Goal: Task Accomplishment & Management: Use online tool/utility

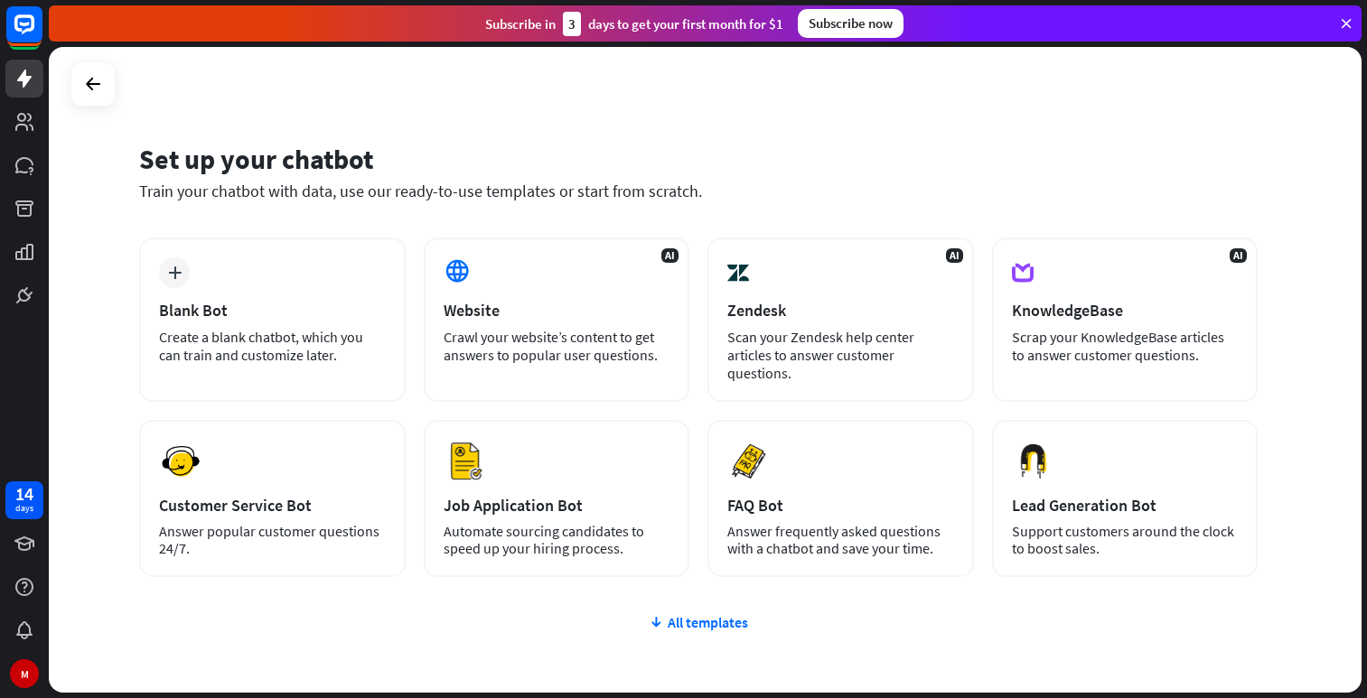
scroll to position [101, 0]
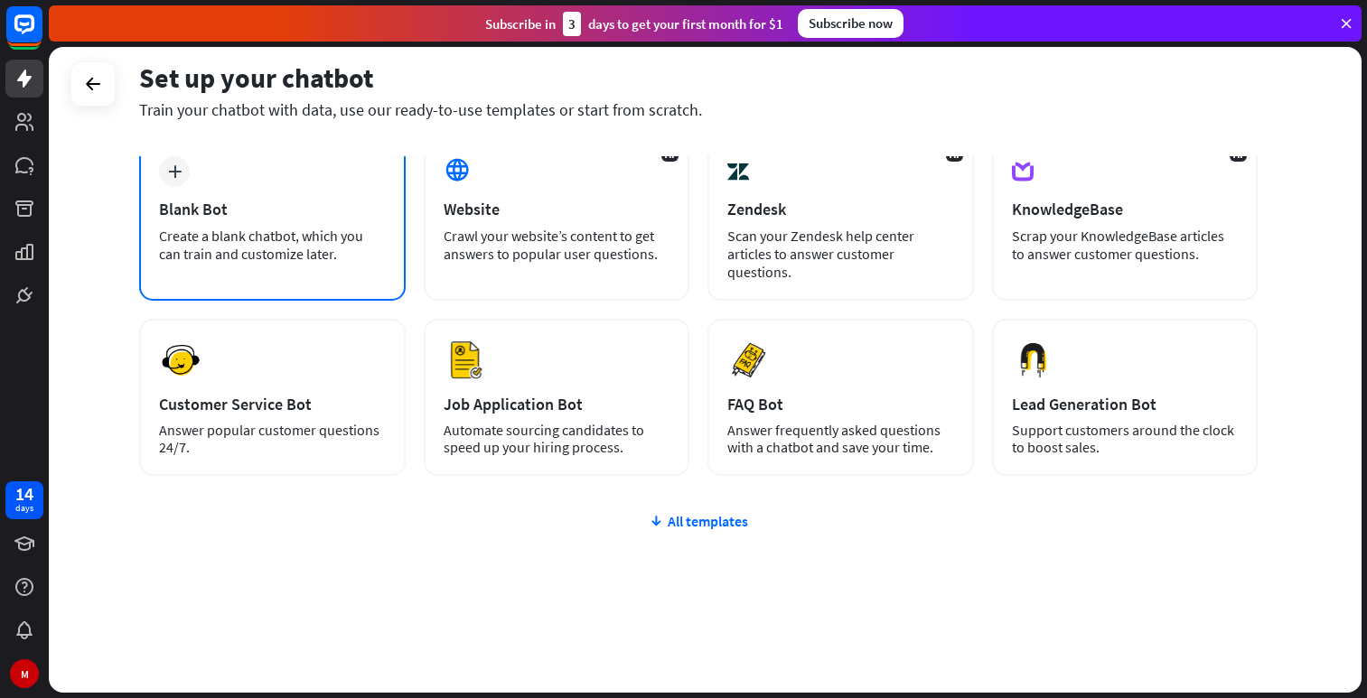
click at [249, 239] on div "Create a blank chatbot, which you can train and customize later." at bounding box center [272, 245] width 227 height 36
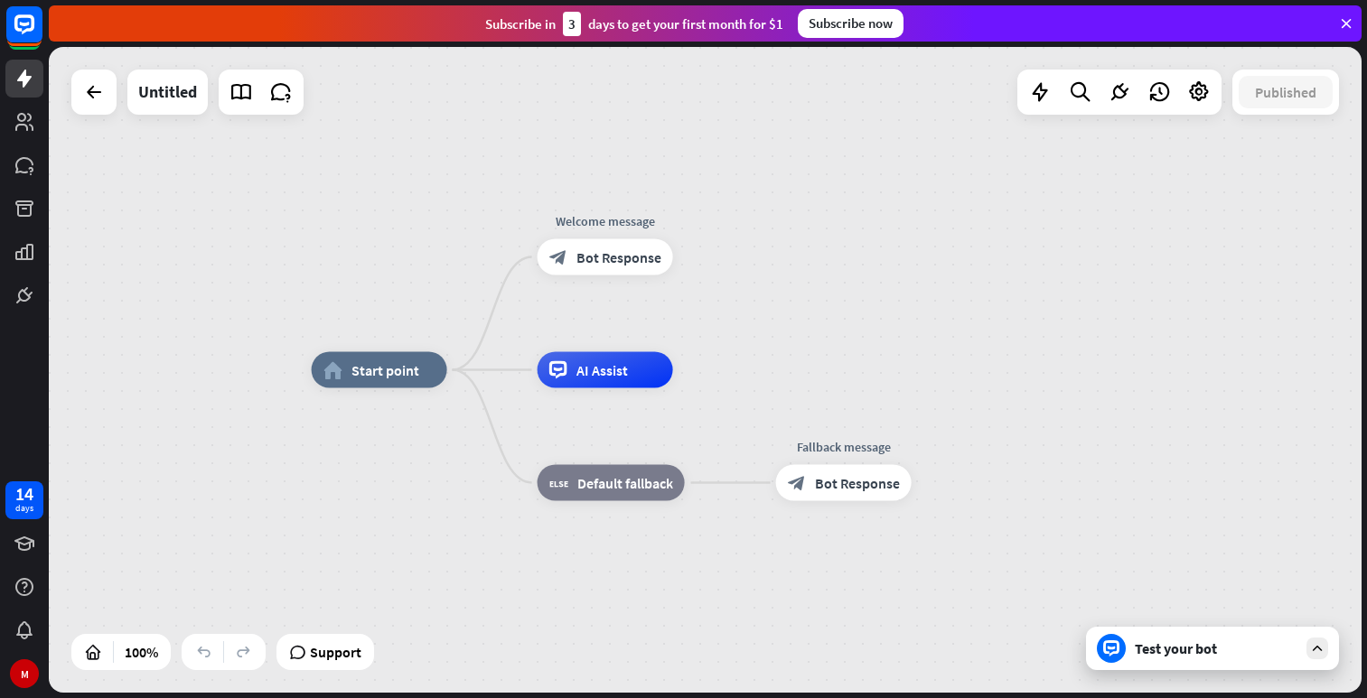
click at [1196, 653] on div "Test your bot" at bounding box center [1216, 649] width 163 height 18
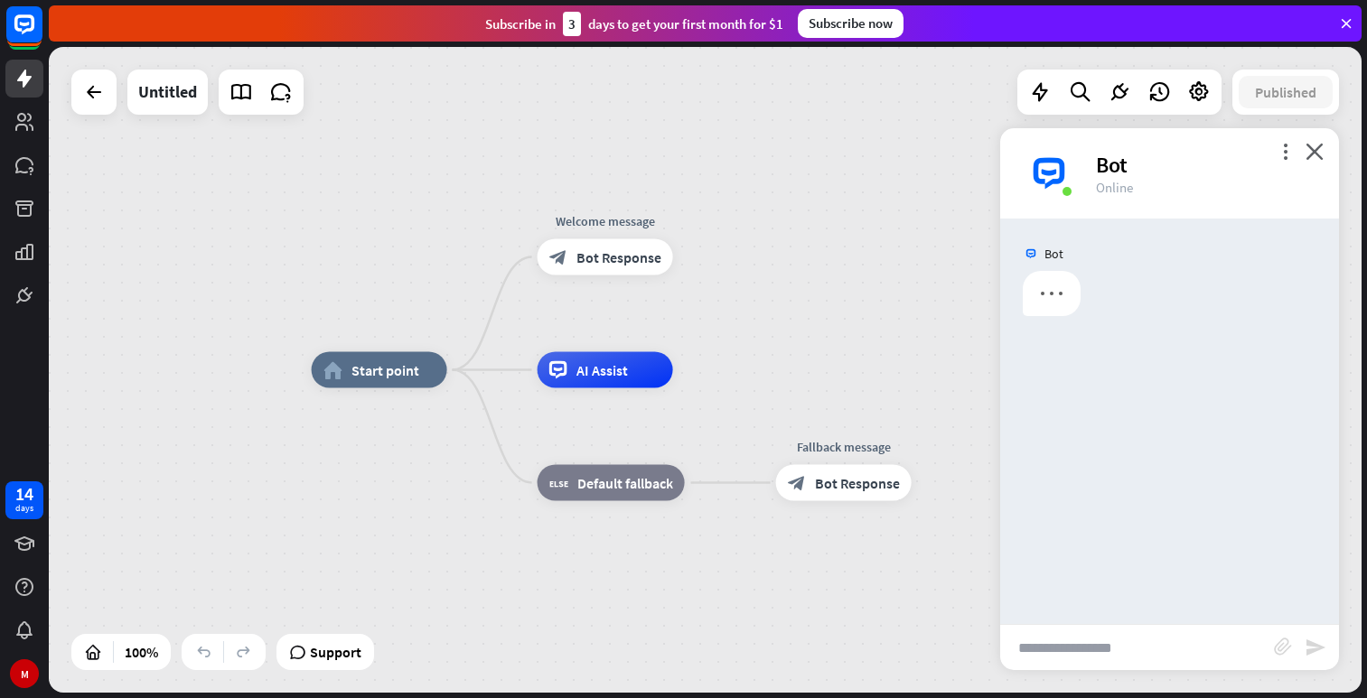
click at [1129, 644] on input "text" at bounding box center [1137, 647] width 274 height 45
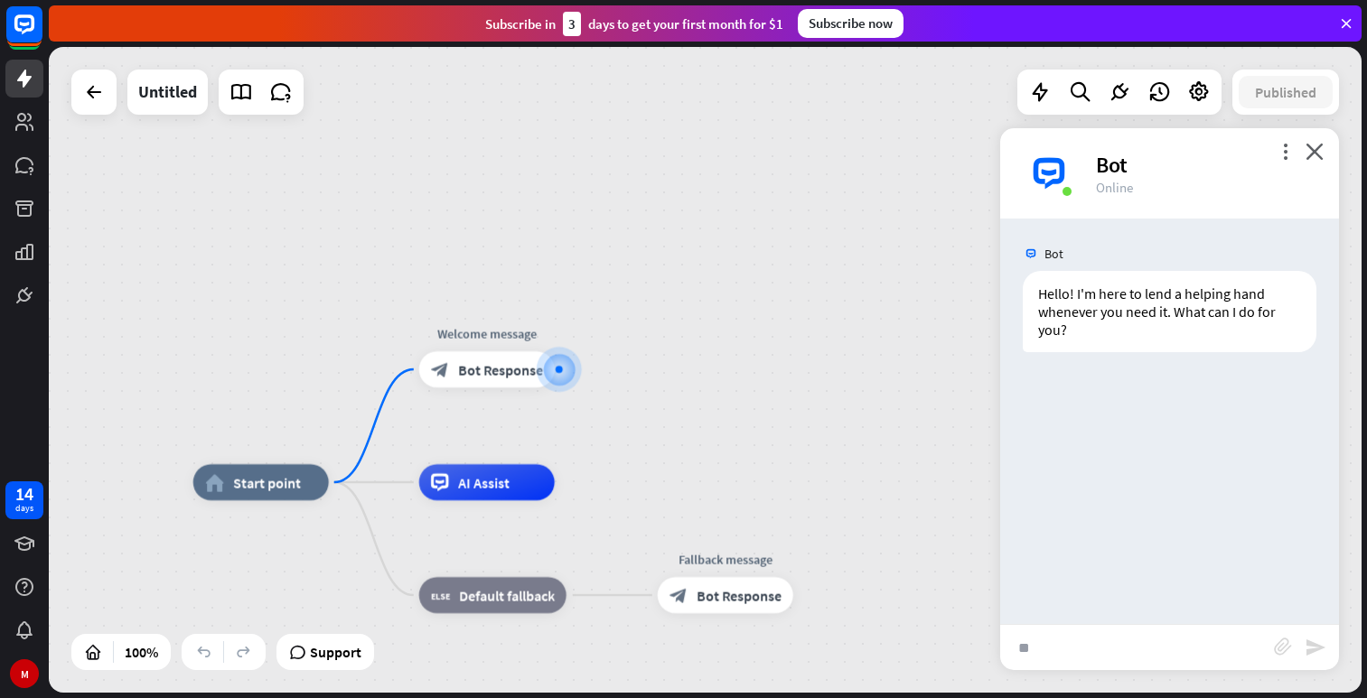
type input "***"
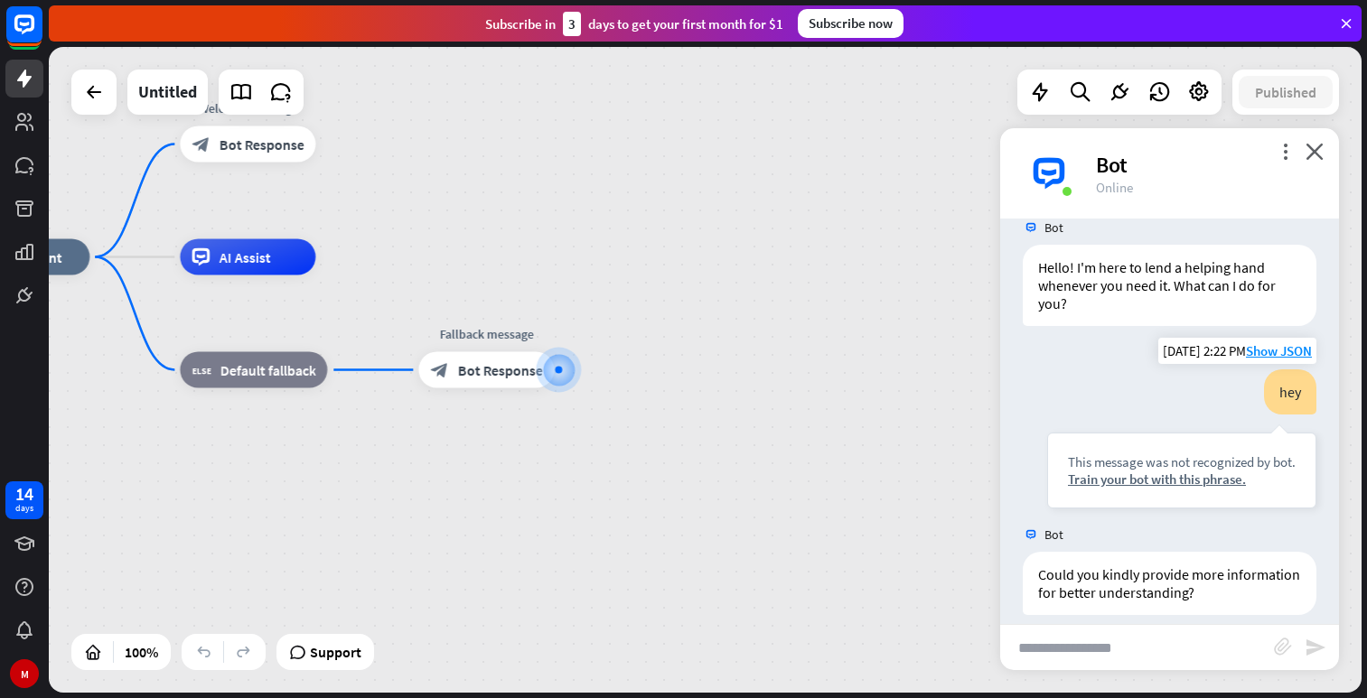
scroll to position [44, 0]
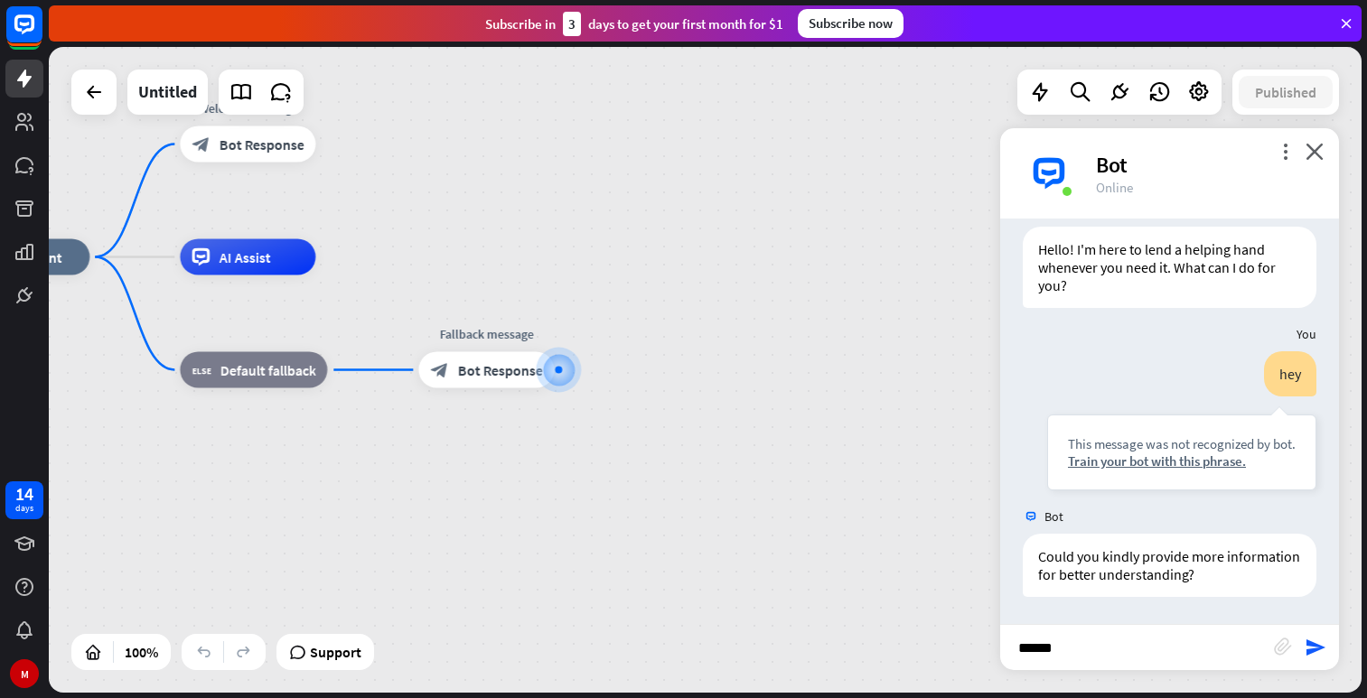
type input "*******"
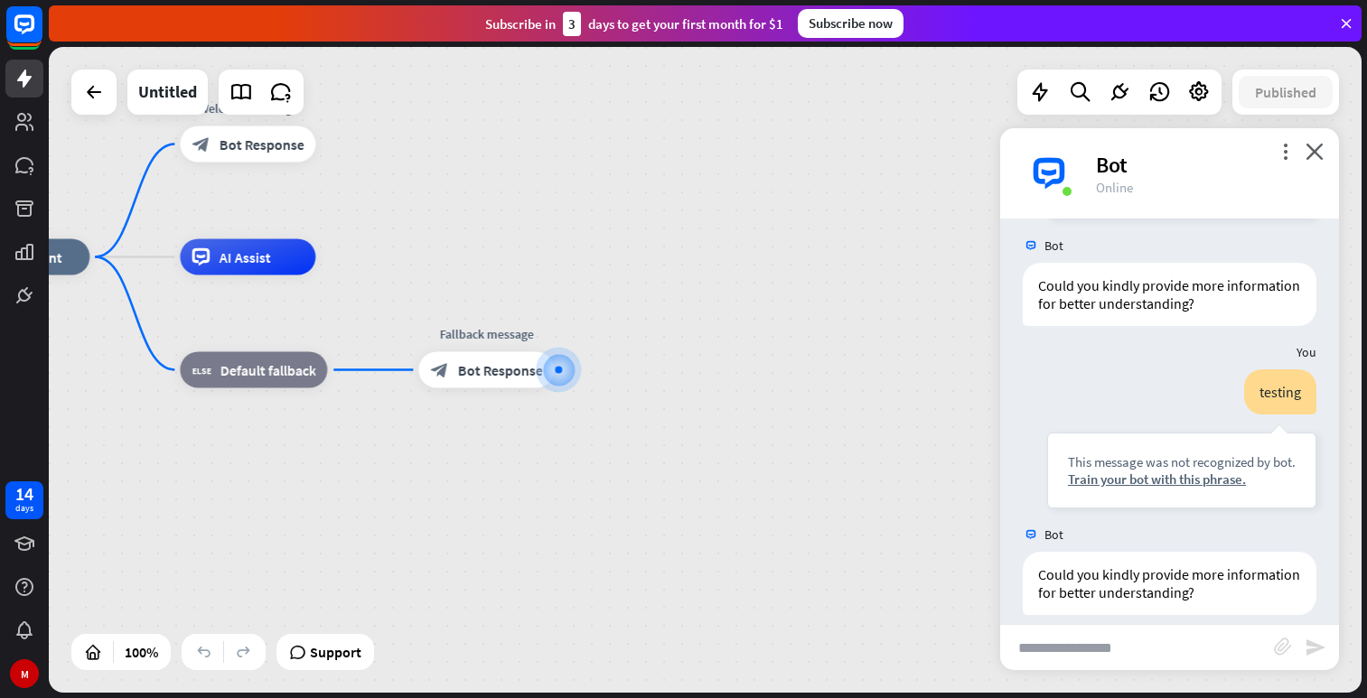
scroll to position [333, 0]
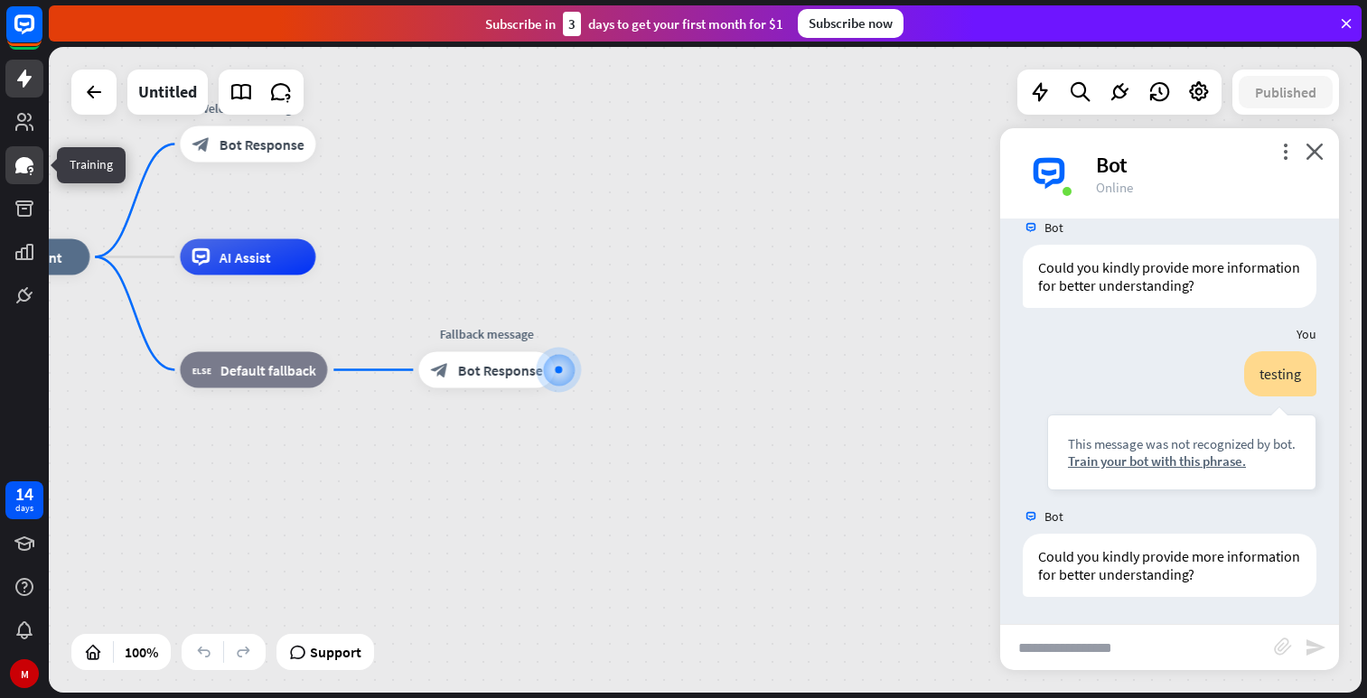
click at [23, 171] on icon at bounding box center [24, 165] width 18 height 16
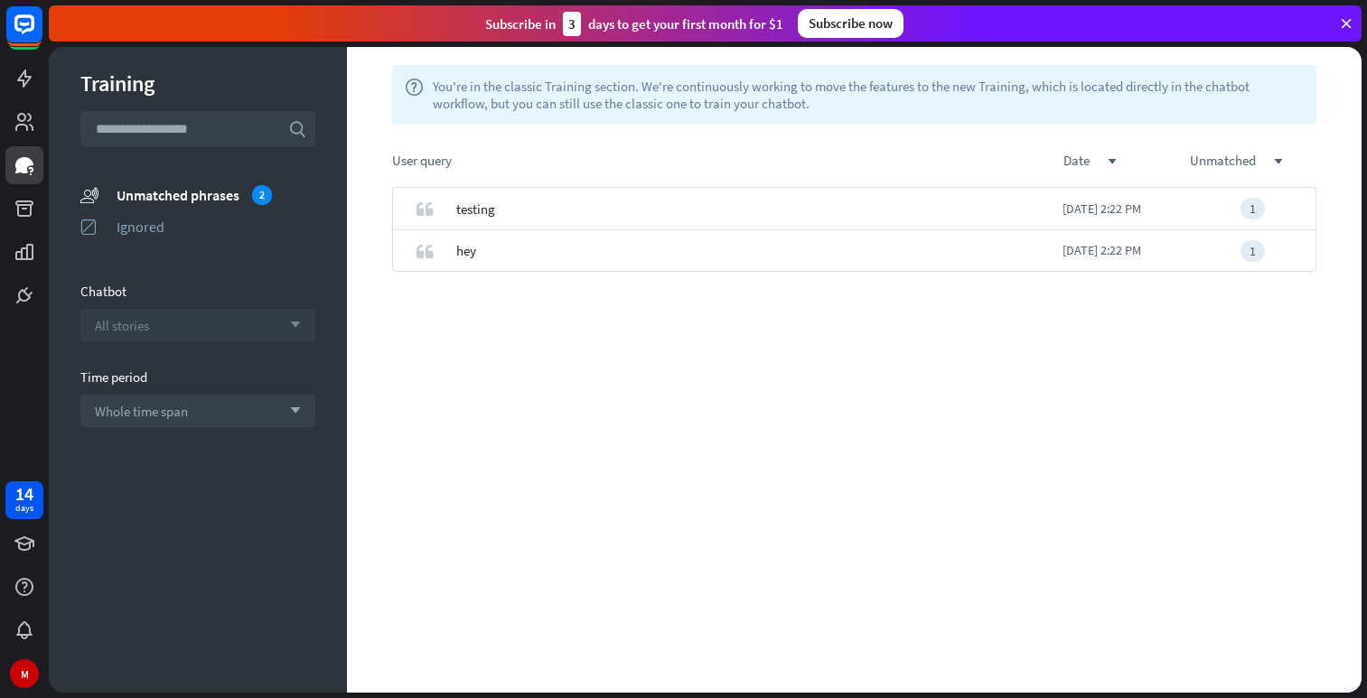
click at [153, 323] on div "All stories arrow_down" at bounding box center [197, 325] width 235 height 33
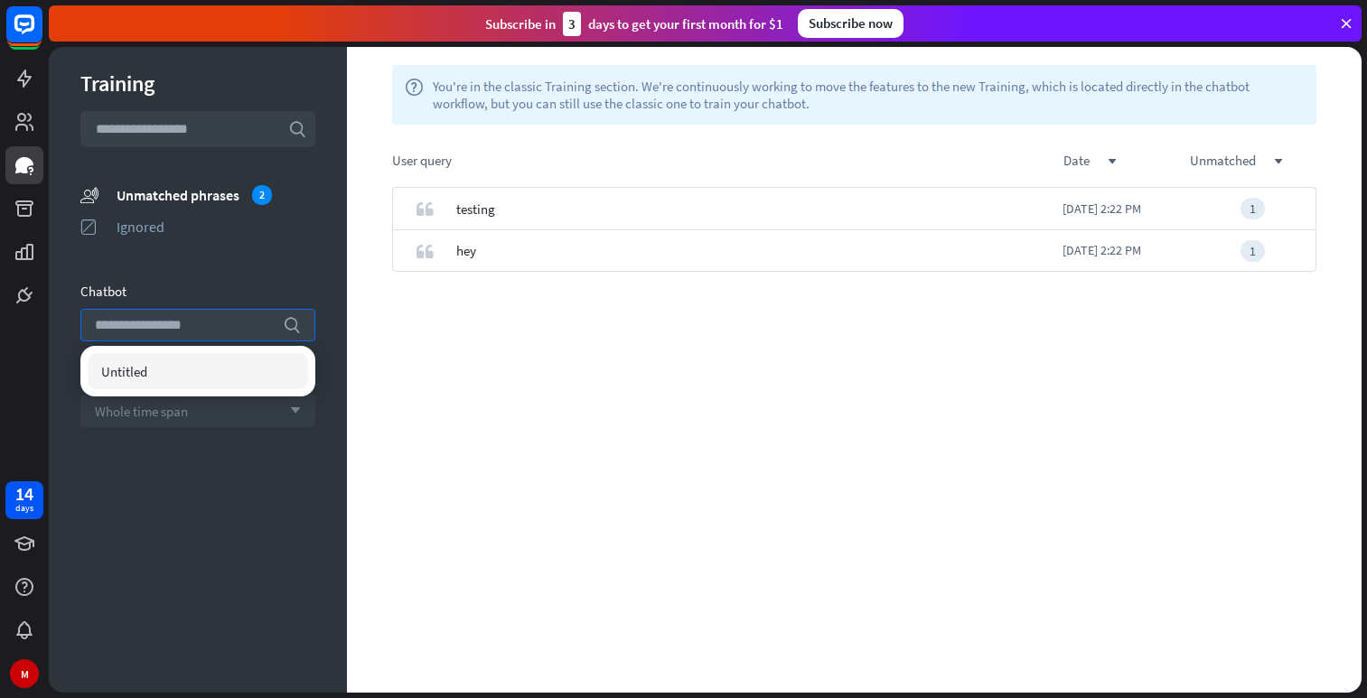
click at [153, 399] on div "Whole time span arrow_down" at bounding box center [197, 411] width 235 height 33
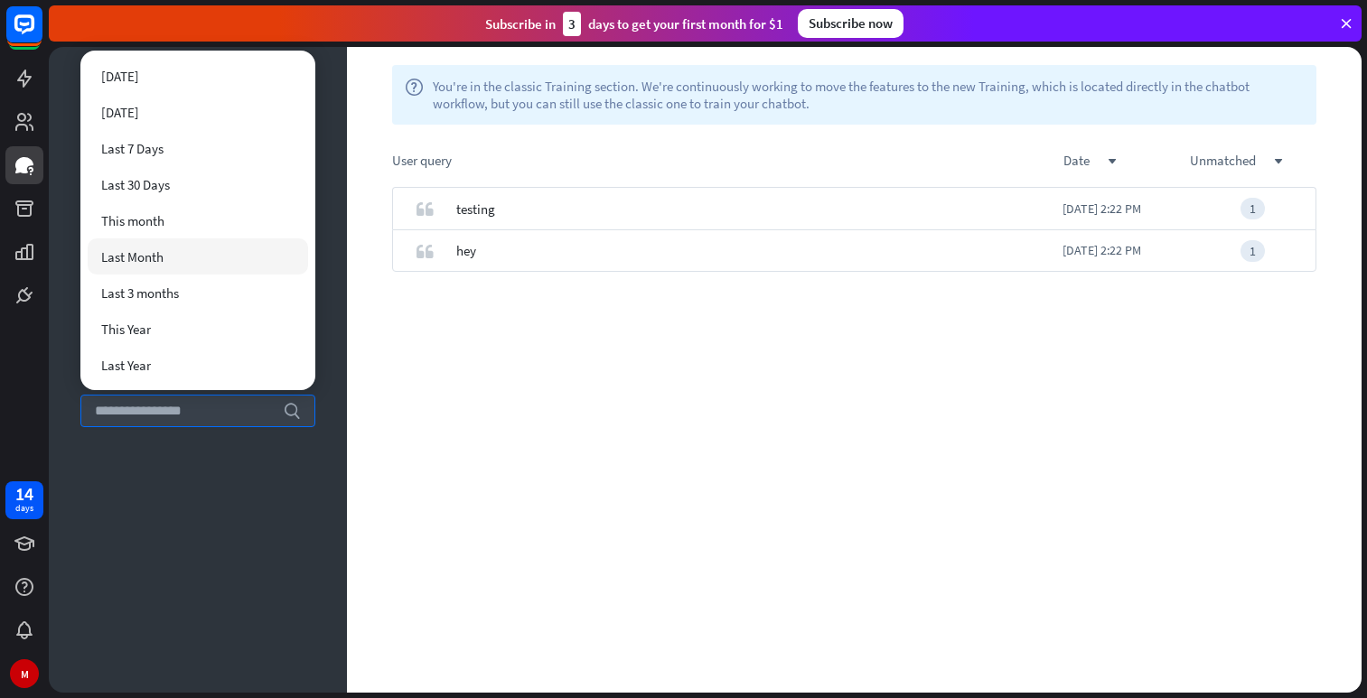
click at [51, 354] on div "Training search unmatched_phrases Unmatched phrases 2 ignored Ignored Chatbot A…" at bounding box center [198, 370] width 298 height 646
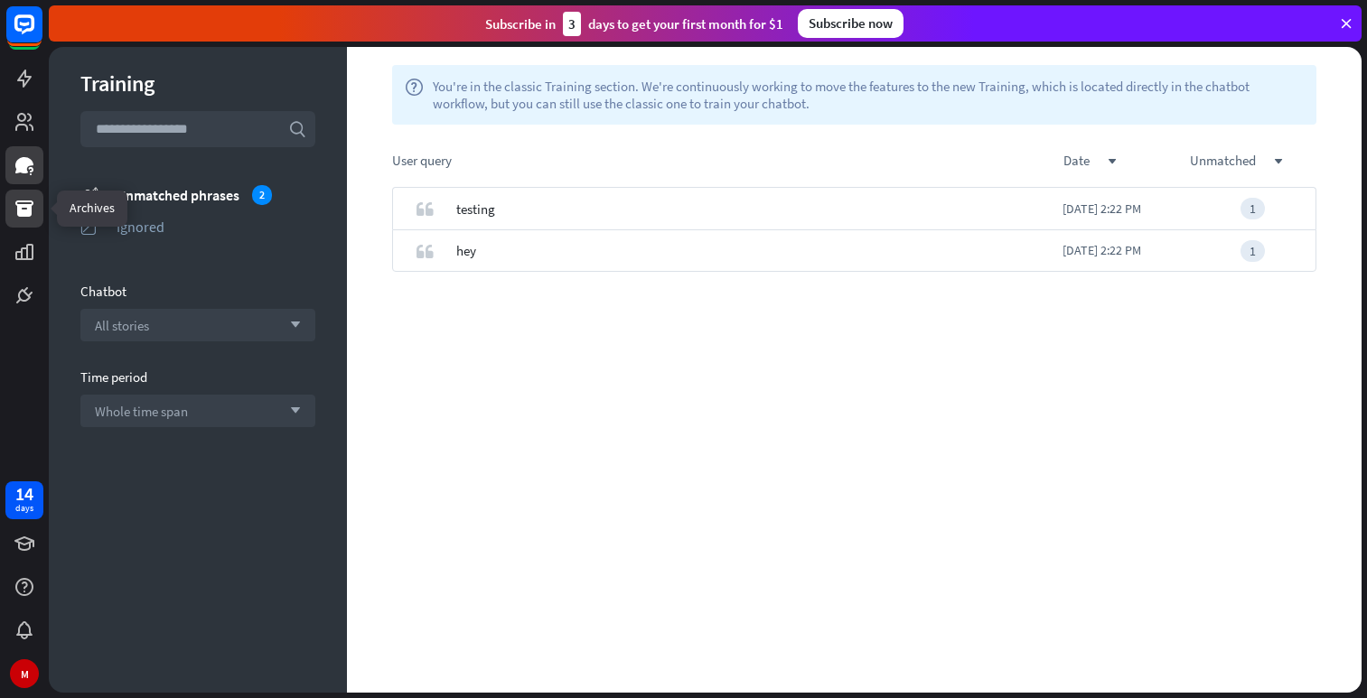
click at [26, 203] on icon at bounding box center [25, 209] width 22 height 22
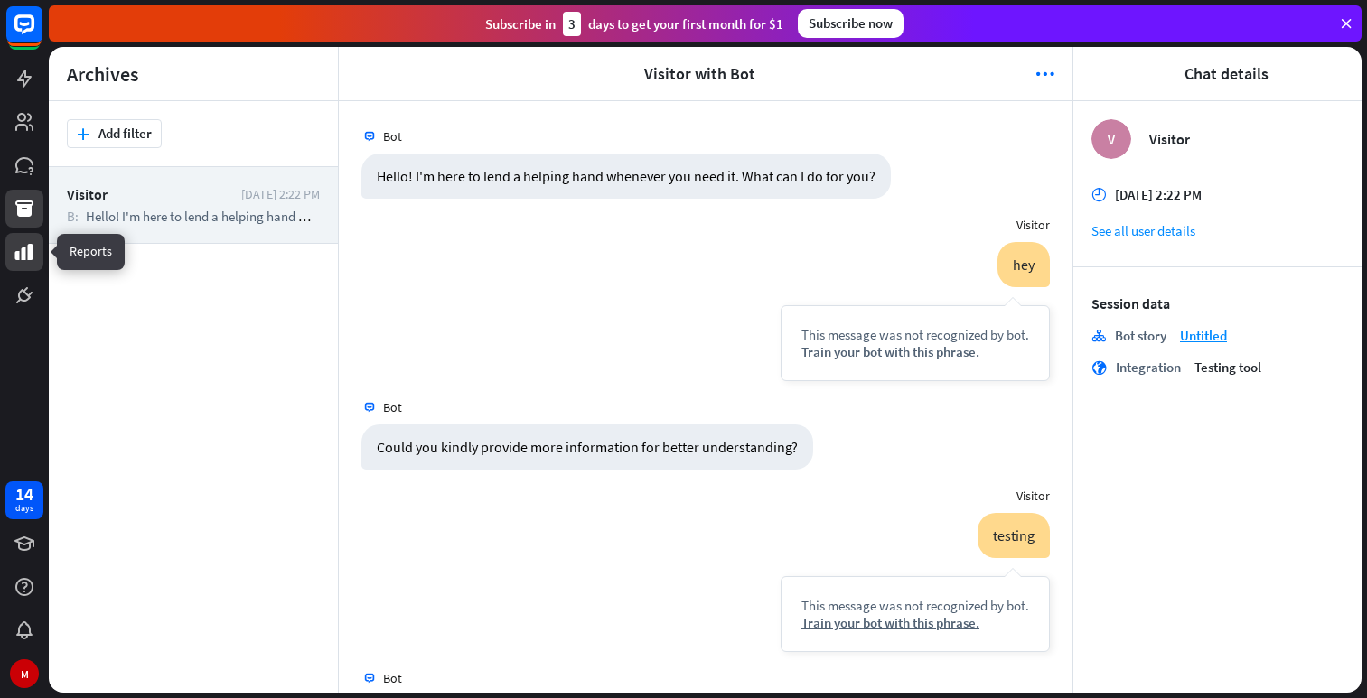
scroll to position [75, 0]
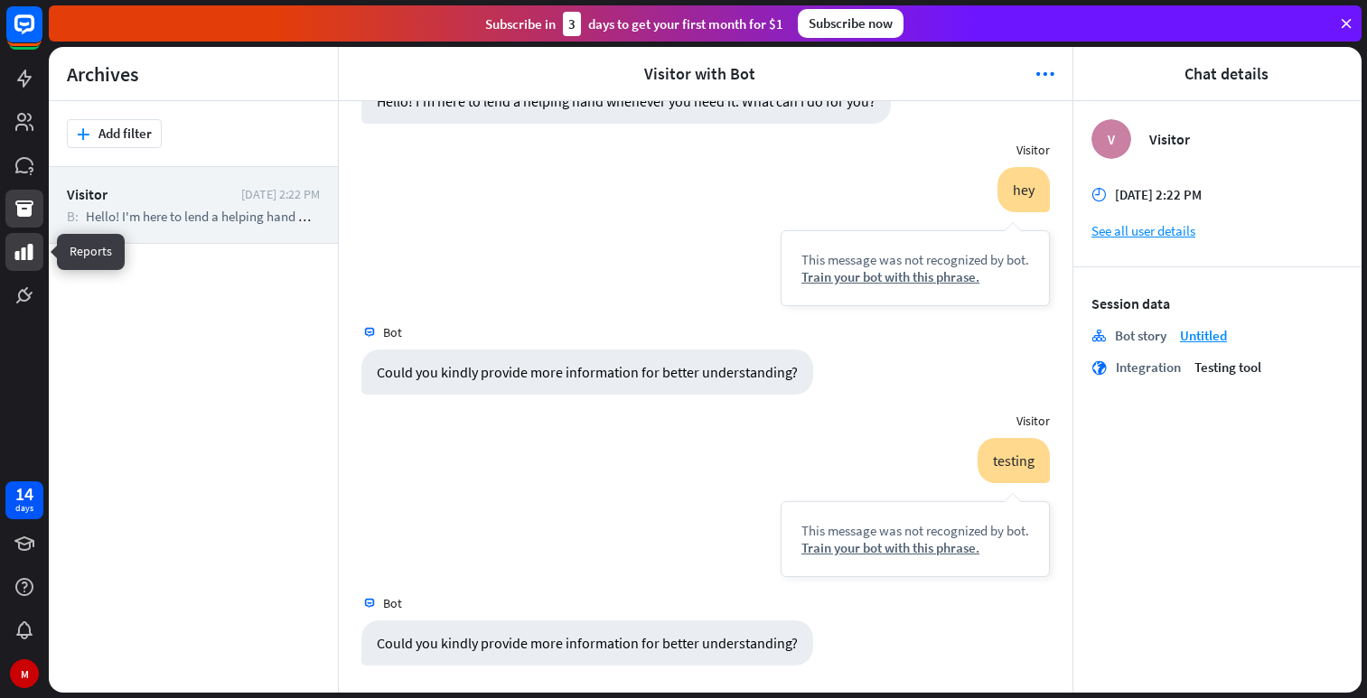
click at [21, 249] on icon at bounding box center [25, 252] width 22 height 22
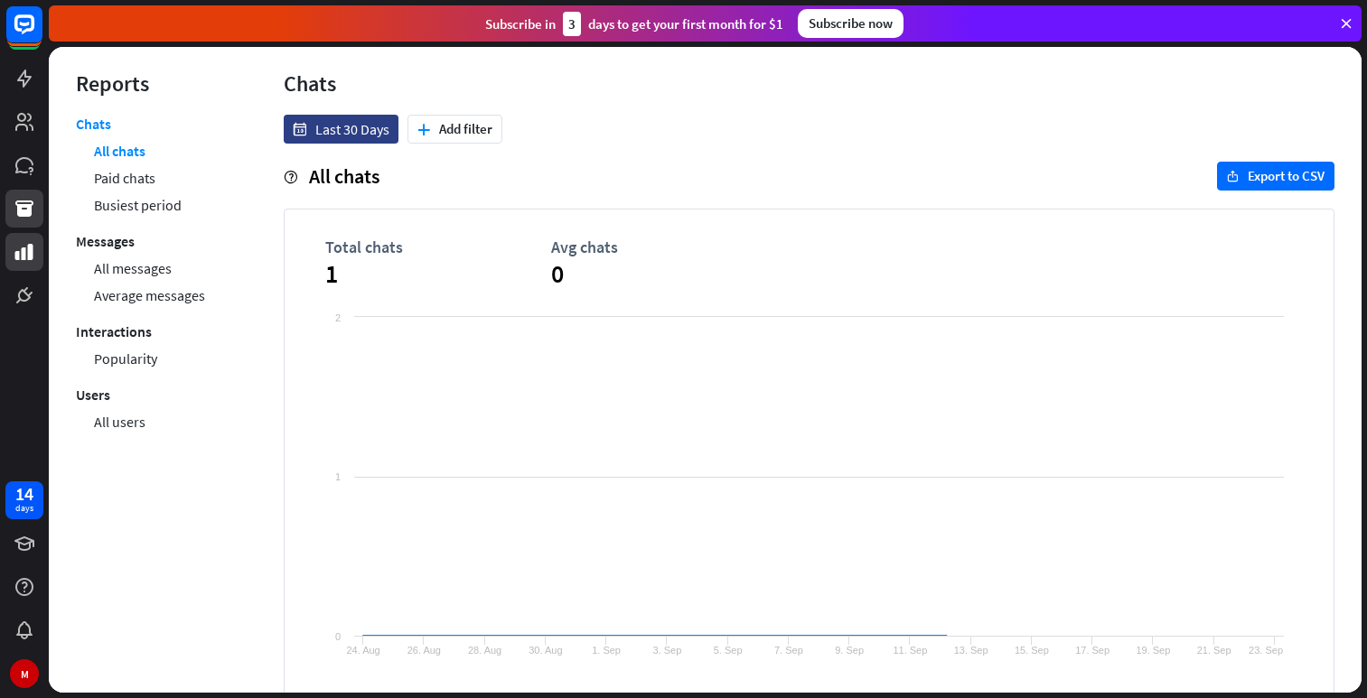
click at [23, 210] on icon at bounding box center [24, 209] width 18 height 16
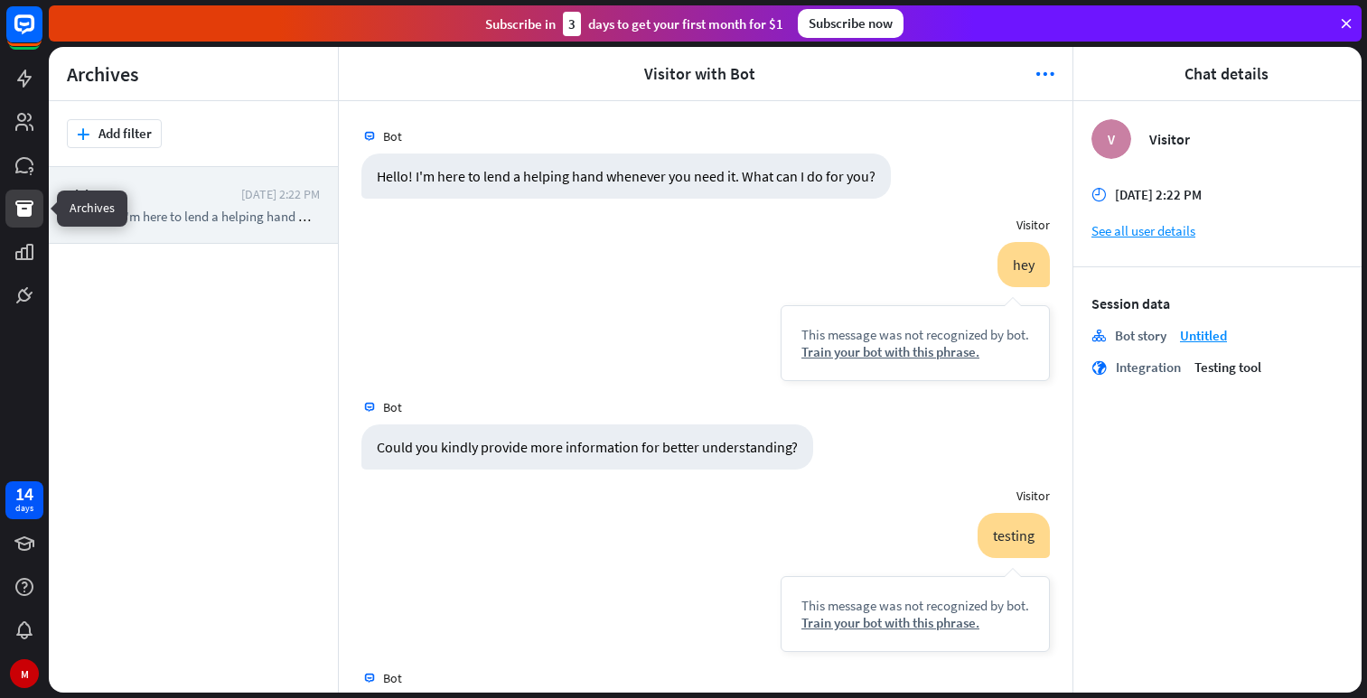
scroll to position [75, 0]
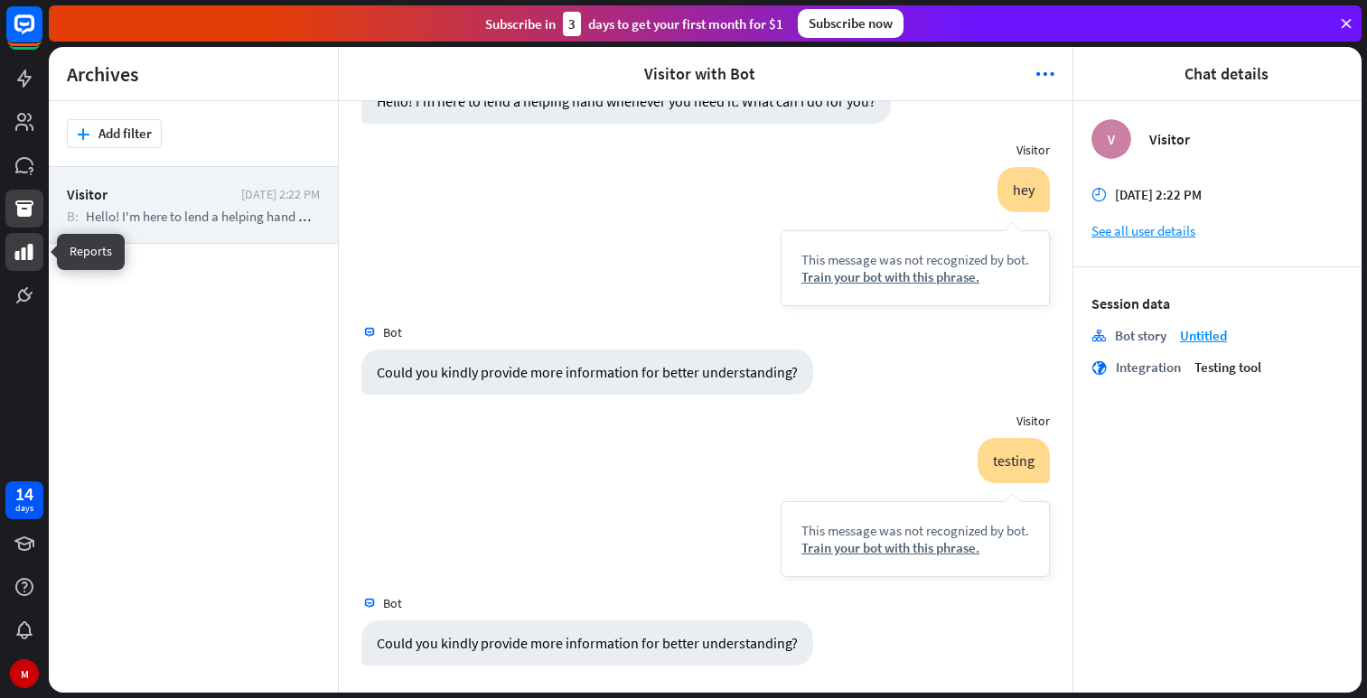
click at [25, 247] on icon at bounding box center [24, 252] width 18 height 16
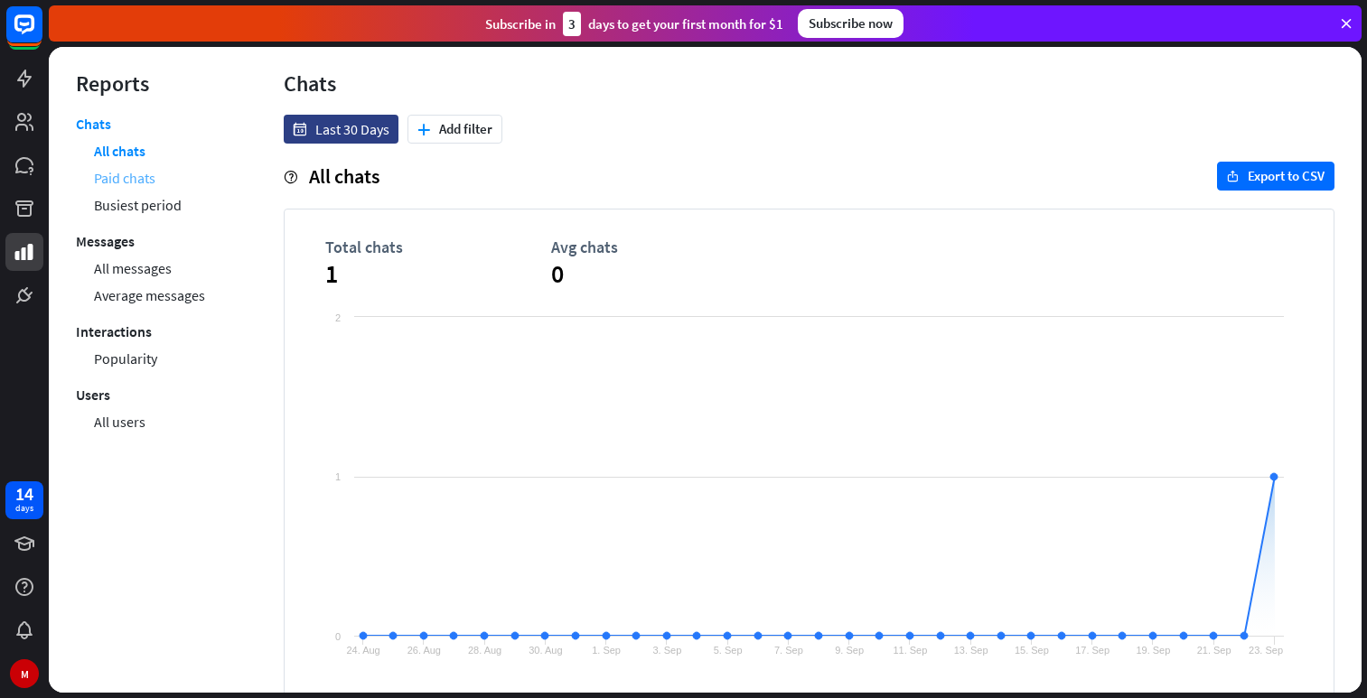
click at [121, 171] on link "Paid chats" at bounding box center [124, 177] width 61 height 27
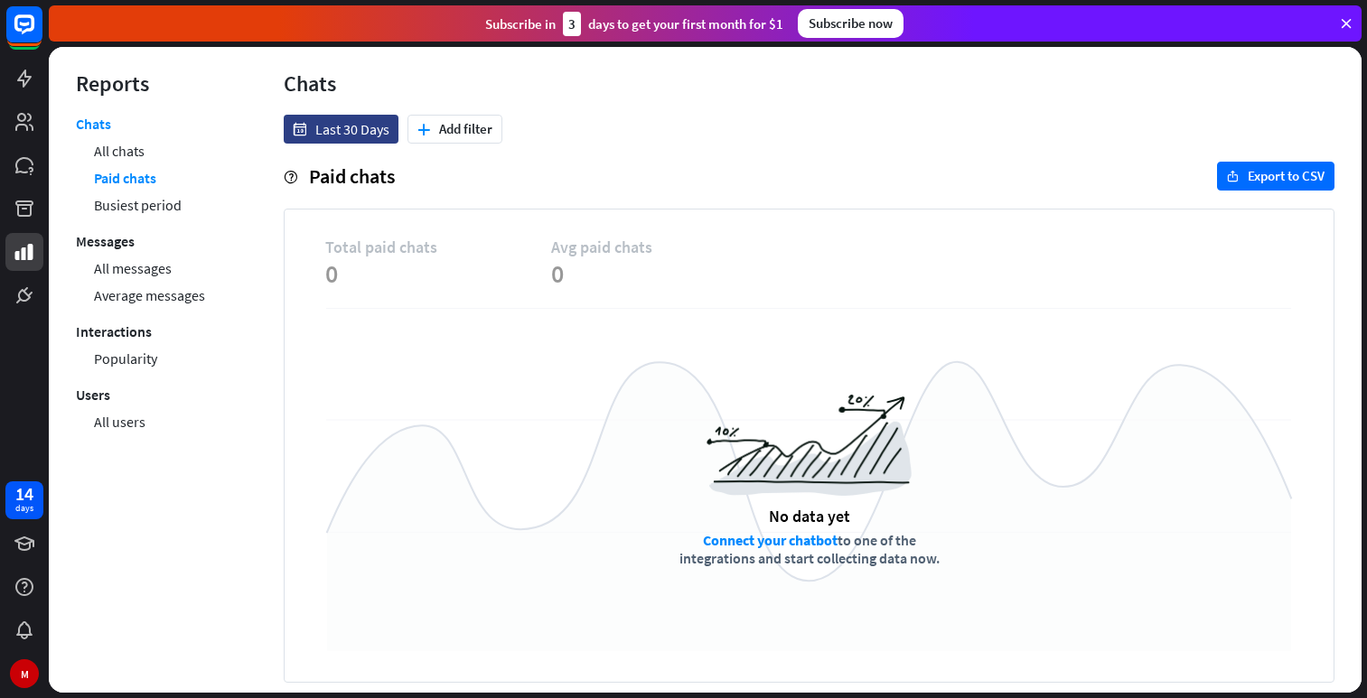
click at [132, 210] on link "Busiest period" at bounding box center [138, 204] width 88 height 27
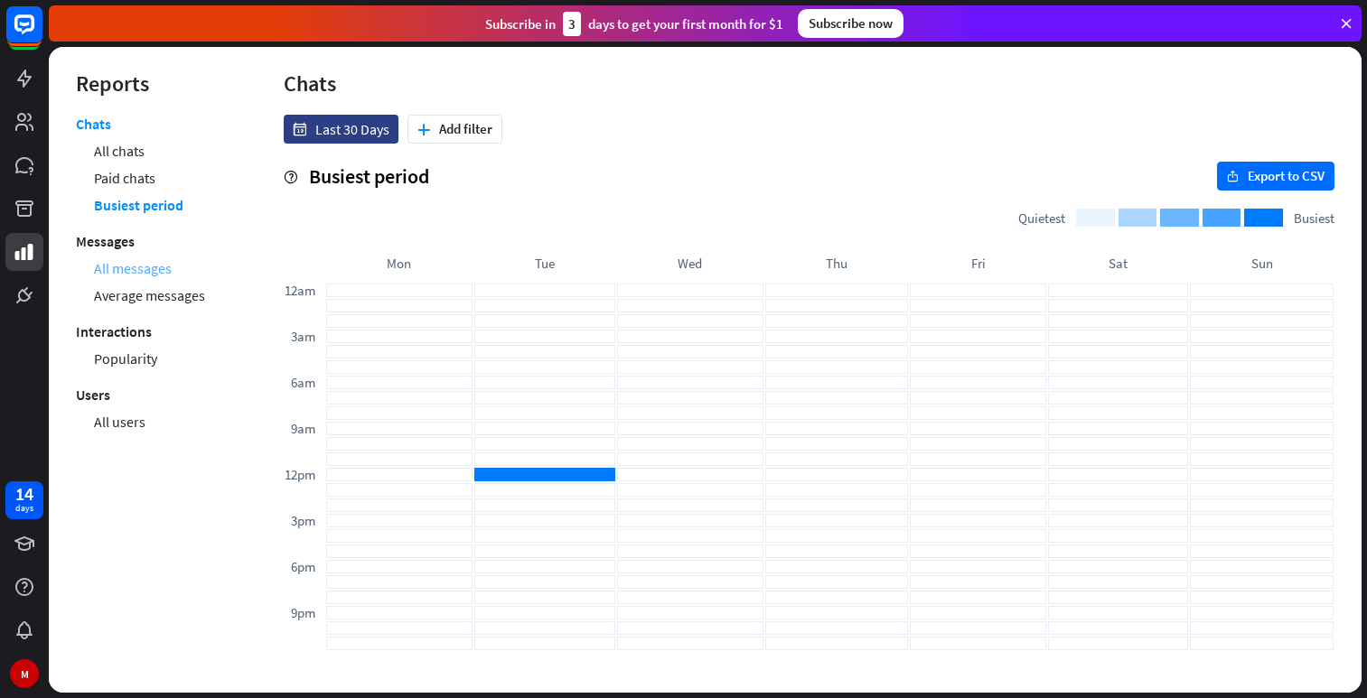
click at [118, 272] on link "All messages" at bounding box center [133, 268] width 78 height 27
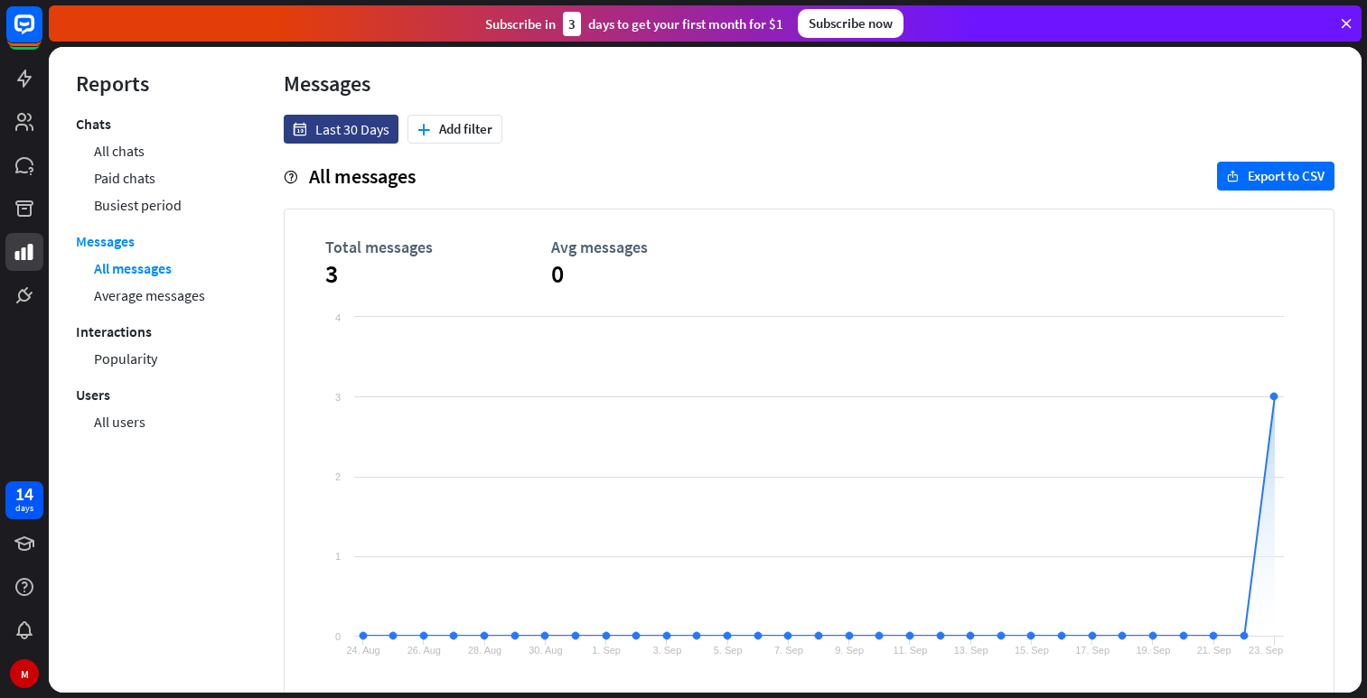
click at [123, 299] on link "Average messages" at bounding box center [149, 295] width 111 height 27
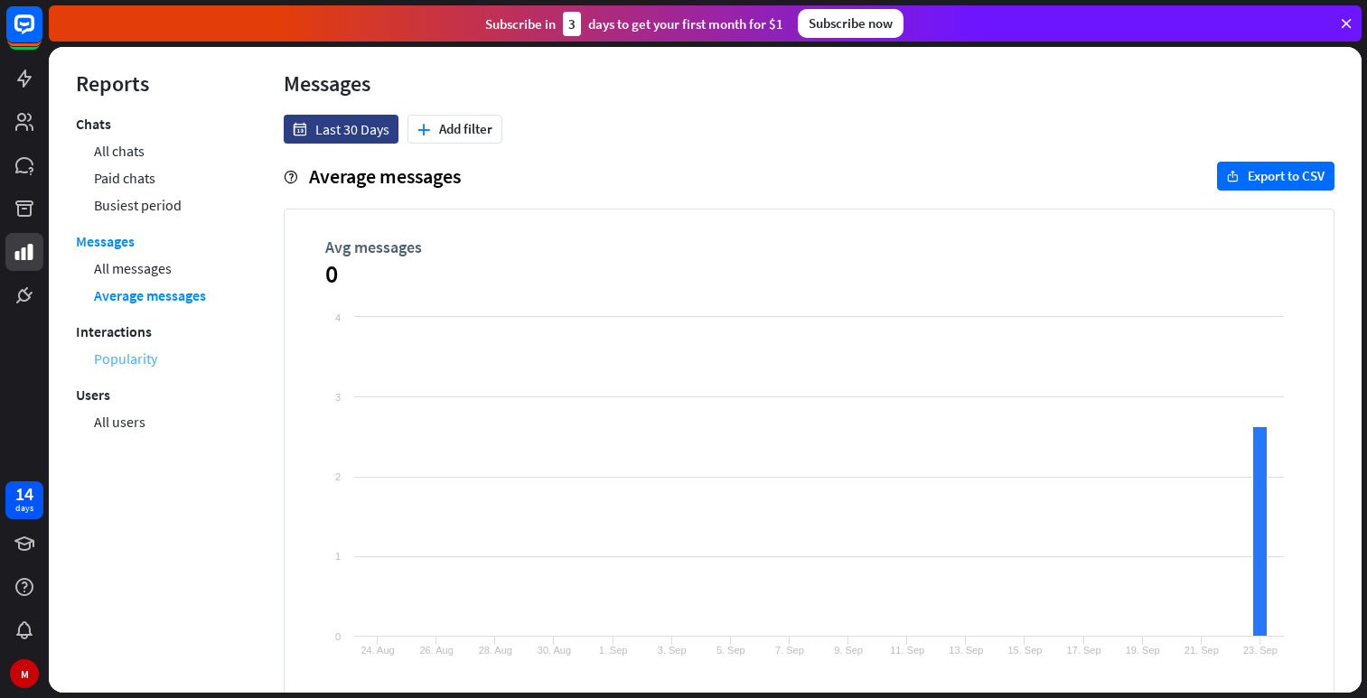
click at [120, 358] on link "Popularity" at bounding box center [125, 358] width 63 height 27
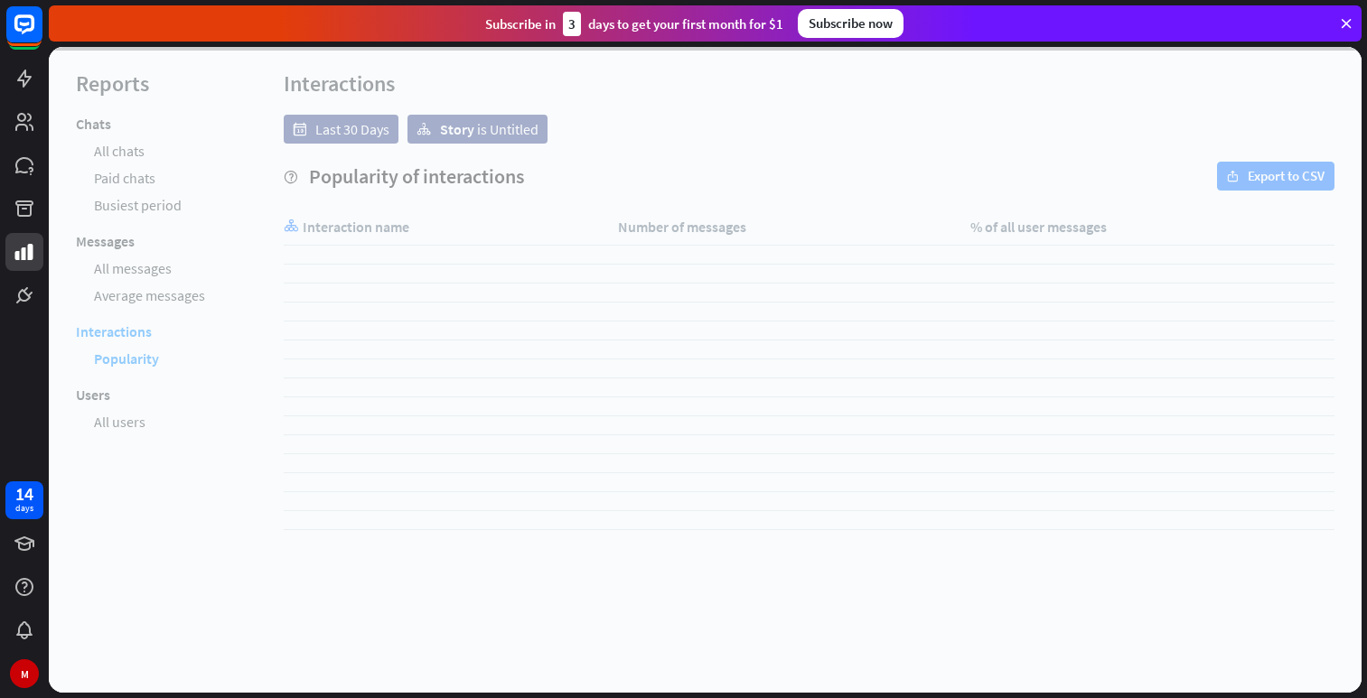
click at [119, 422] on div at bounding box center [705, 370] width 1312 height 646
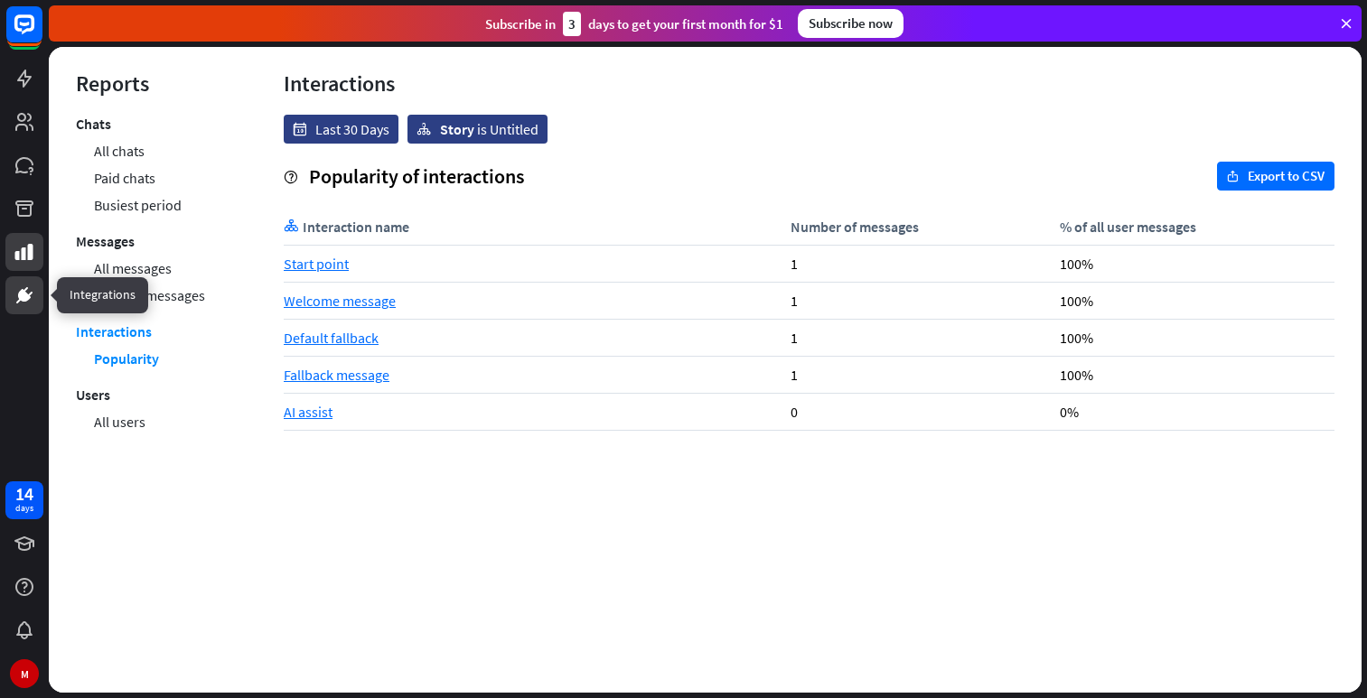
click at [25, 289] on icon at bounding box center [25, 289] width 5 height 5
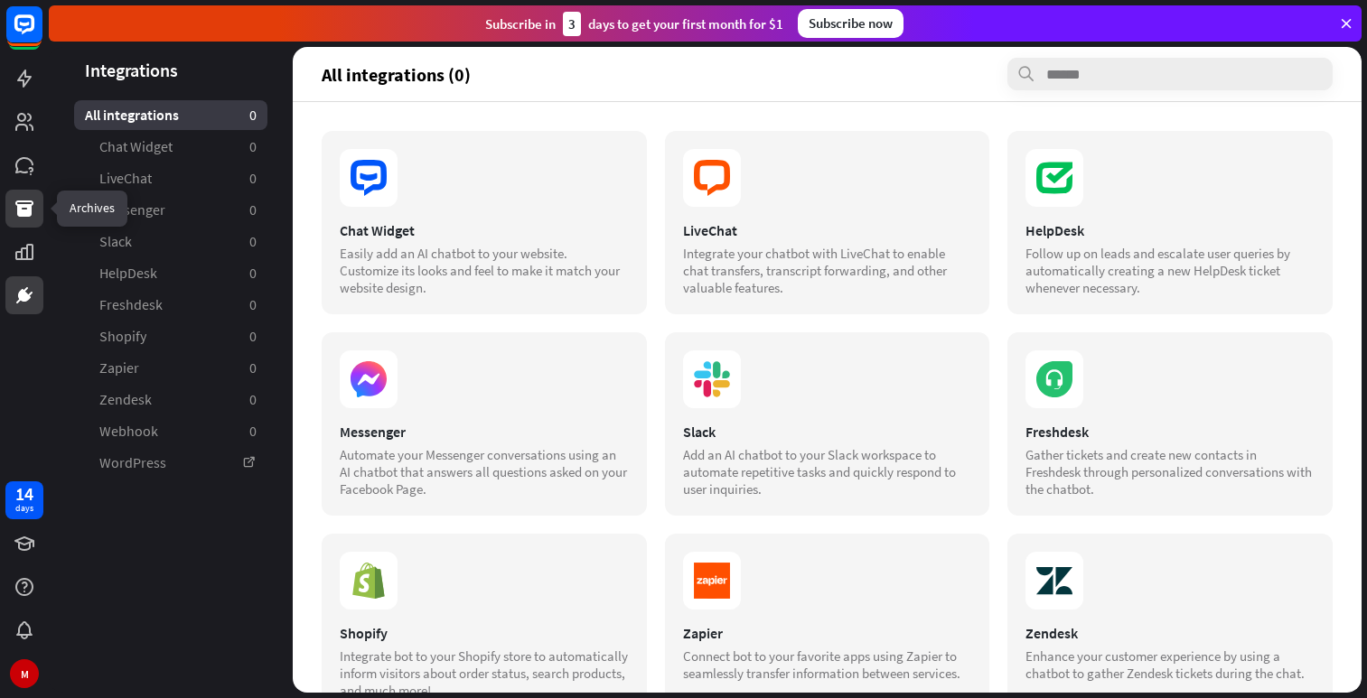
click at [20, 208] on icon at bounding box center [24, 209] width 18 height 16
